Goal: Check status

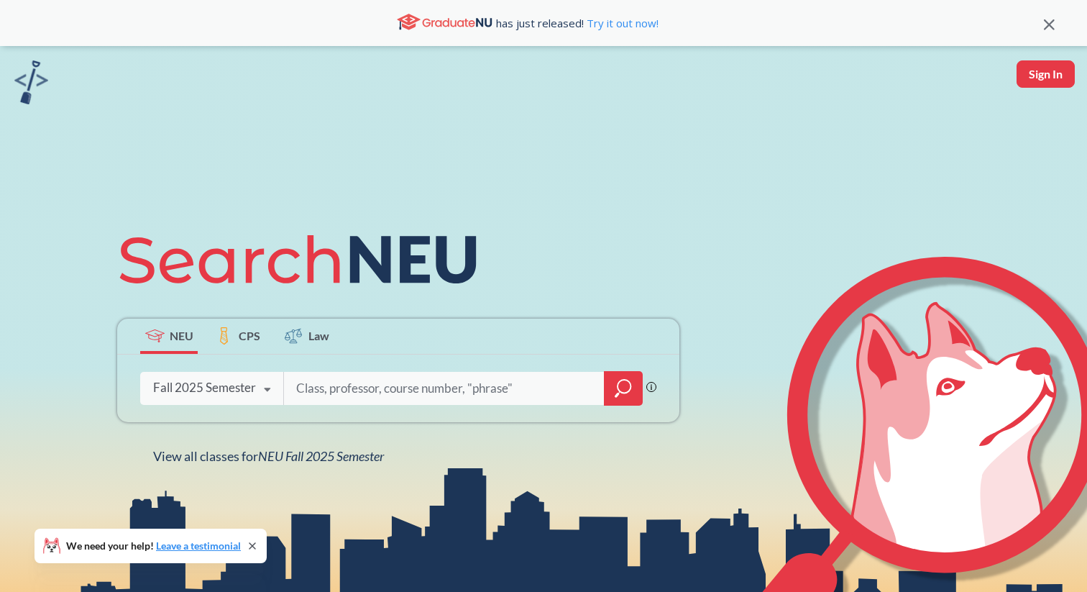
click at [366, 389] on input "search" at bounding box center [444, 388] width 299 height 30
type input "orgb3201"
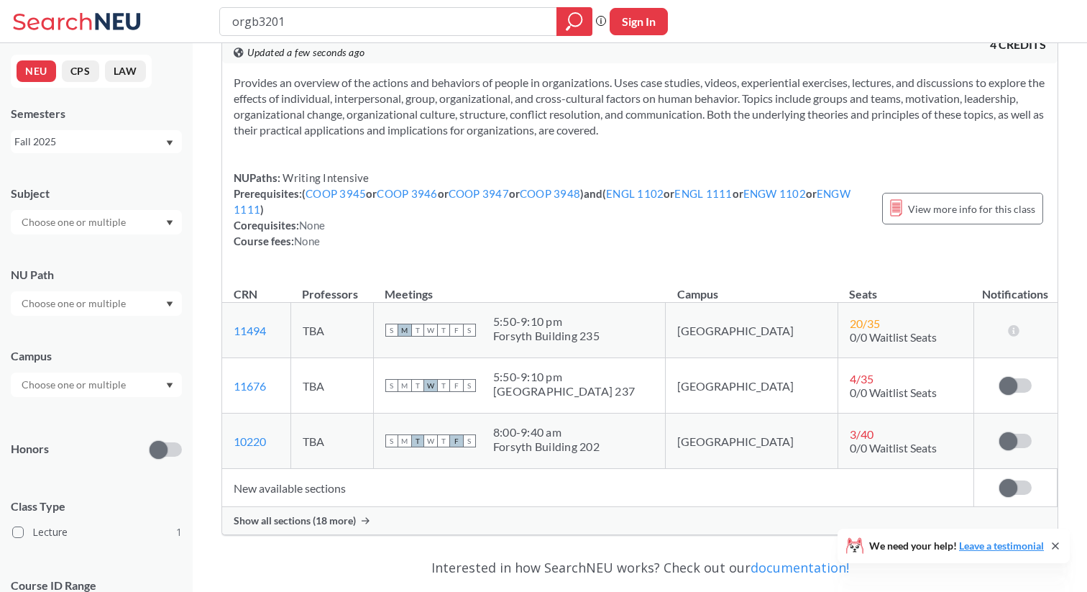
scroll to position [57, 0]
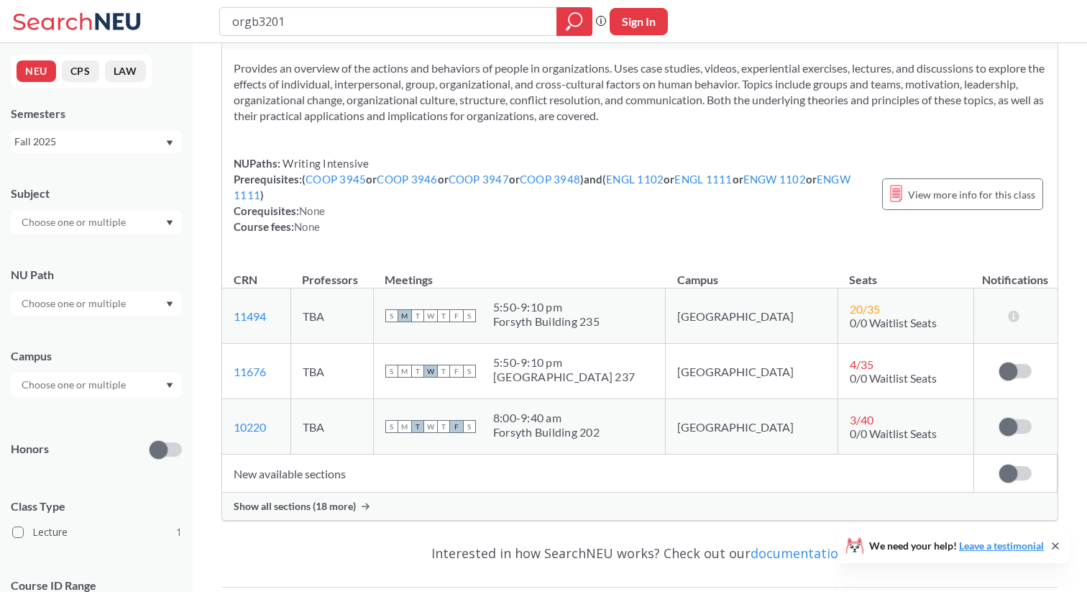
click at [326, 512] on span "Show all sections (18 more)" at bounding box center [295, 506] width 122 height 13
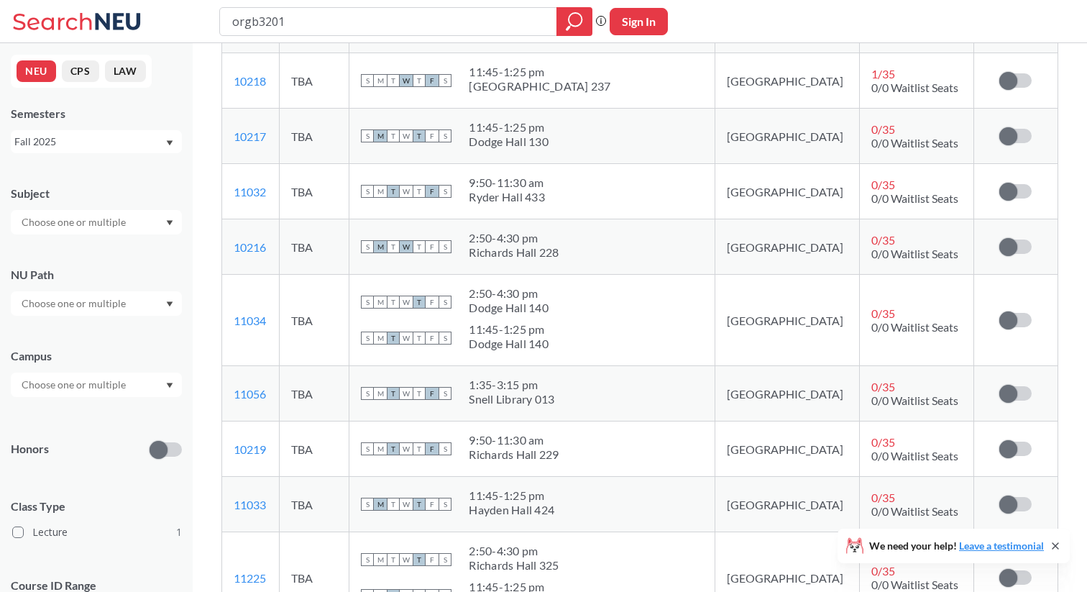
scroll to position [564, 0]
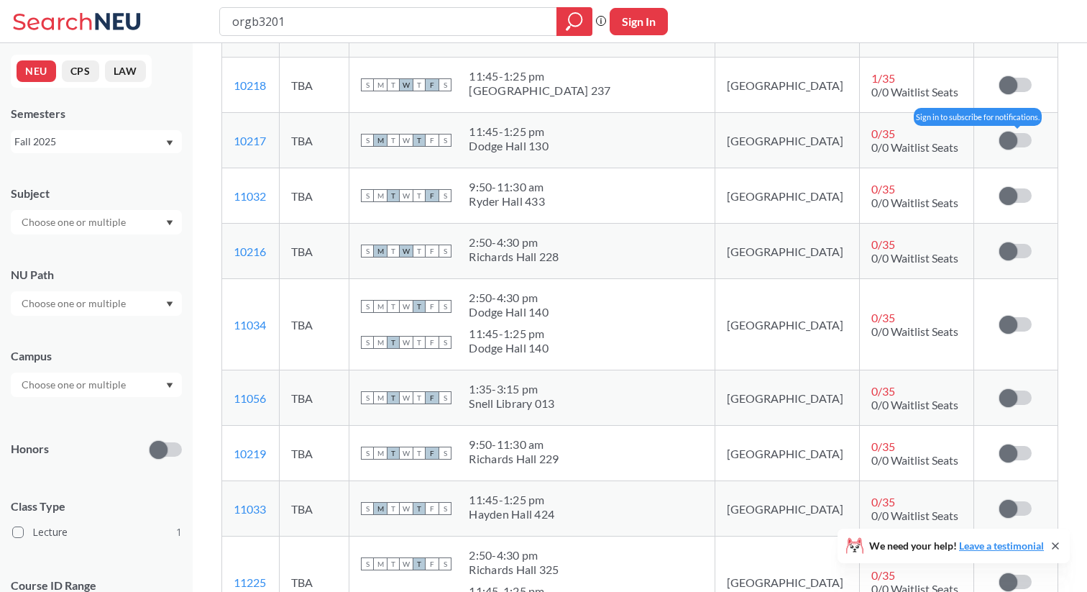
click at [1022, 138] on label at bounding box center [1015, 140] width 32 height 14
click at [999, 133] on input "checkbox" at bounding box center [999, 133] width 0 height 0
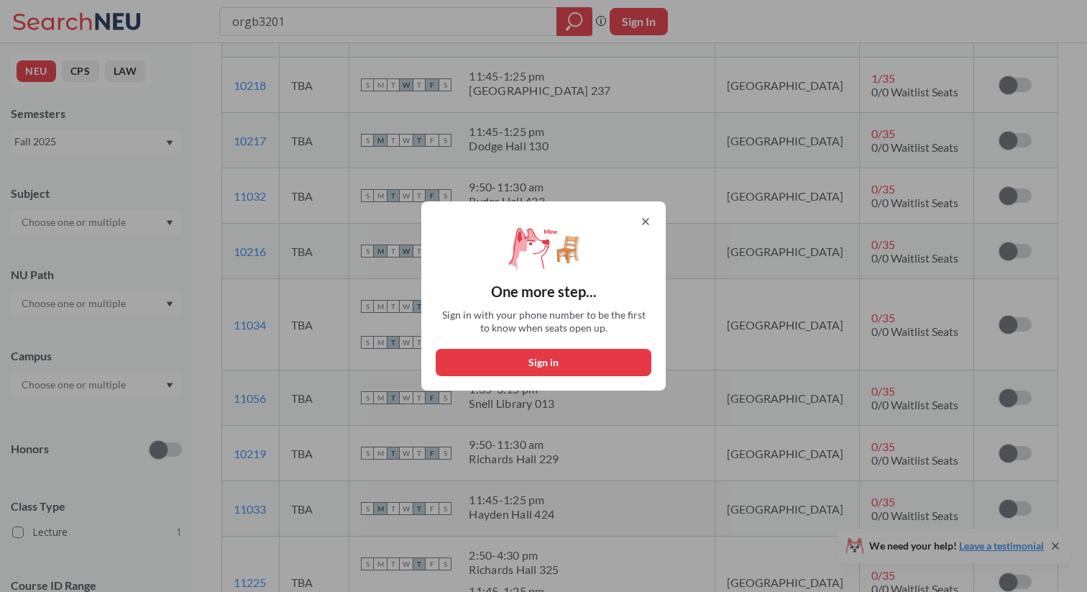
click at [579, 360] on button "Sign in" at bounding box center [544, 362] width 216 height 27
select select "US"
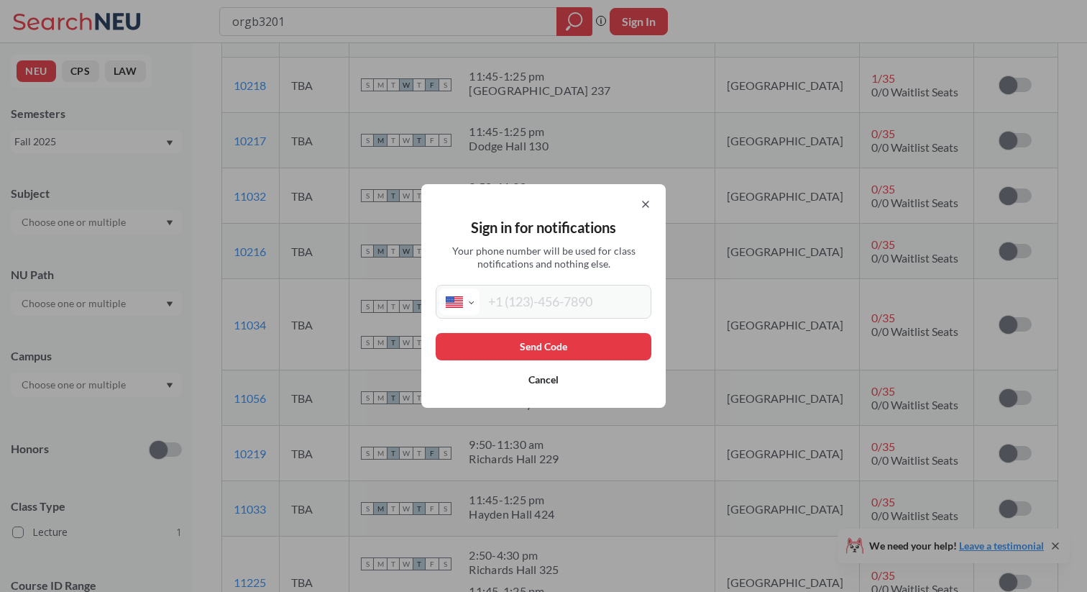
click at [549, 321] on div "Sign in for notifications Your phone number will be used for class notification…" at bounding box center [543, 296] width 244 height 224
click at [541, 300] on input "tel" at bounding box center [564, 301] width 168 height 27
type input "[PHONE_NUMBER]"
click at [565, 344] on button "Send Code" at bounding box center [544, 346] width 216 height 27
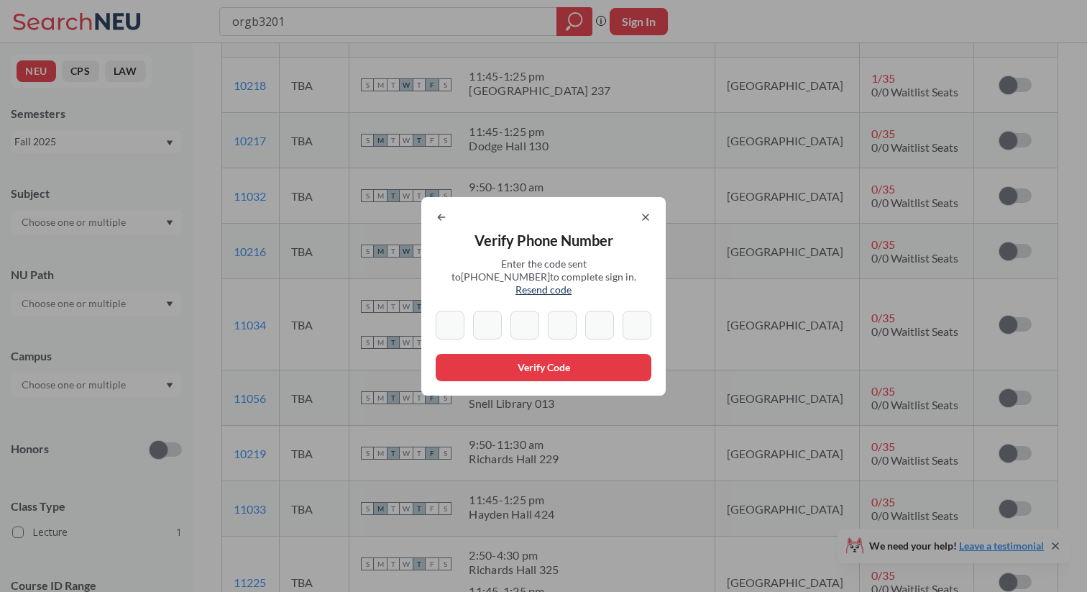
type input "9"
type input "6"
type input "0"
type input "9"
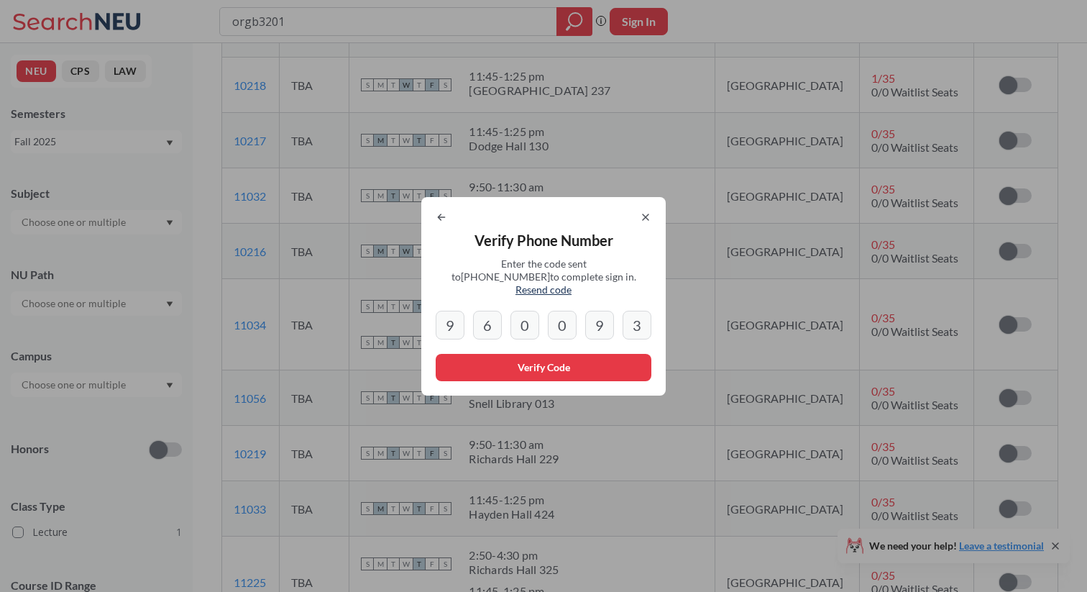
type input "3"
click at [564, 363] on button "Verify Code" at bounding box center [544, 367] width 216 height 27
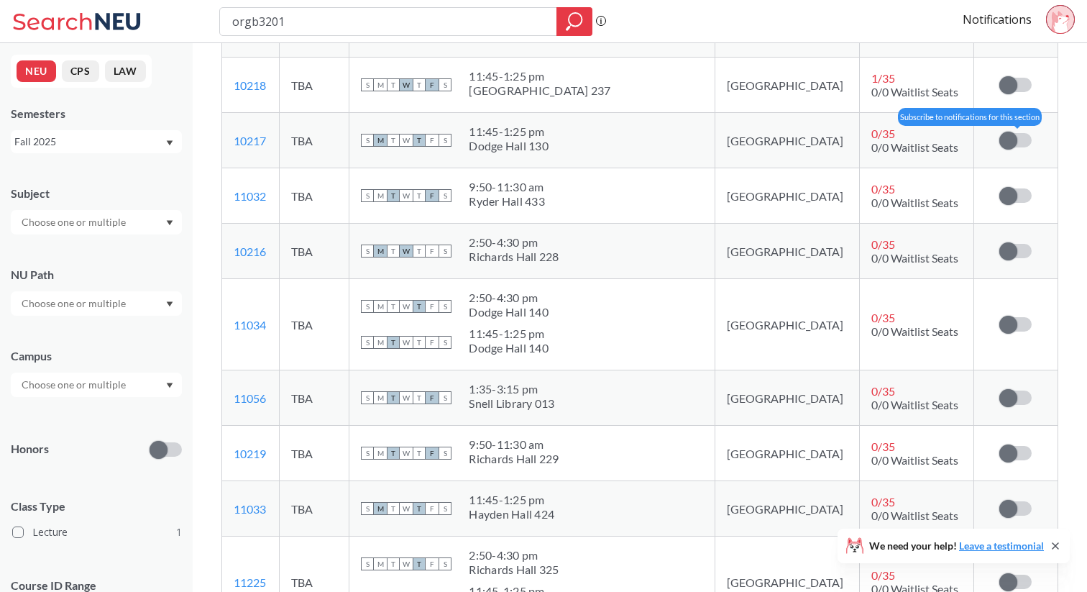
click at [1015, 137] on span at bounding box center [1008, 141] width 18 height 18
click at [999, 133] on input "checkbox" at bounding box center [999, 133] width 0 height 0
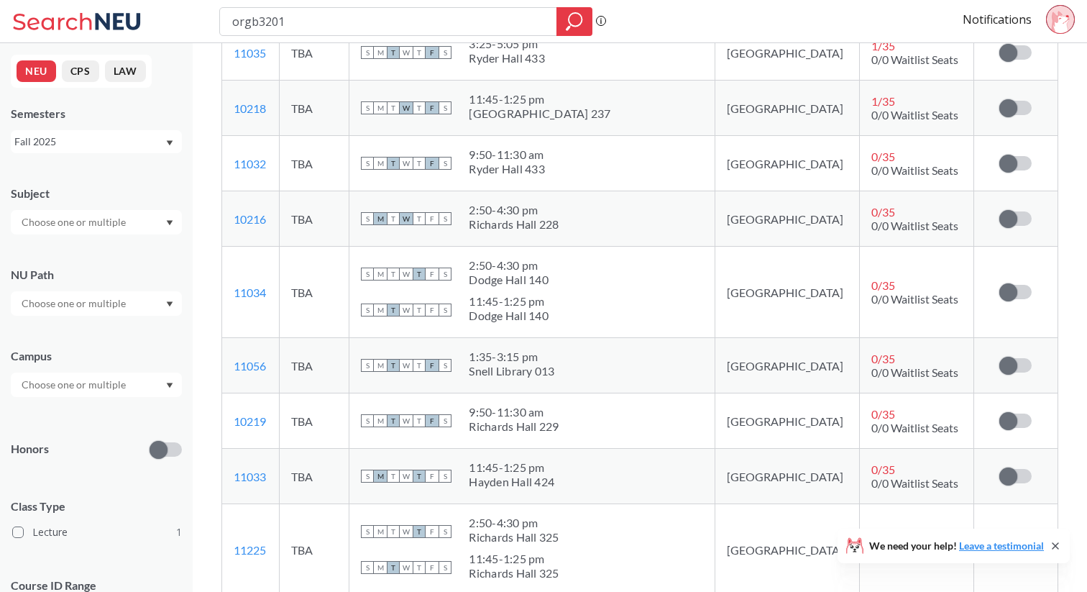
scroll to position [596, 0]
click at [1009, 298] on span at bounding box center [1008, 293] width 18 height 18
click at [999, 285] on input "checkbox" at bounding box center [999, 285] width 0 height 0
